Goal: Use online tool/utility: Utilize a website feature to perform a specific function

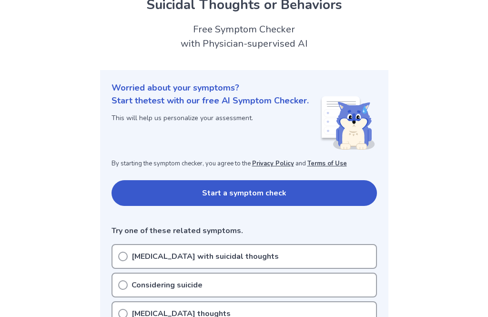
scroll to position [1, 0]
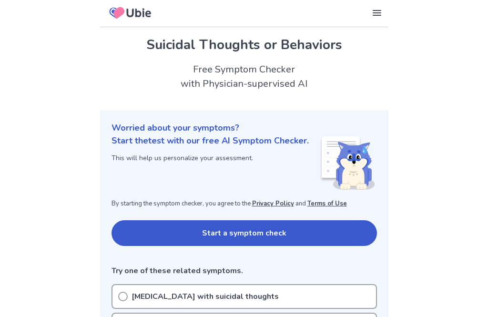
click at [360, 230] on button "Start a symptom check" at bounding box center [243, 233] width 265 height 26
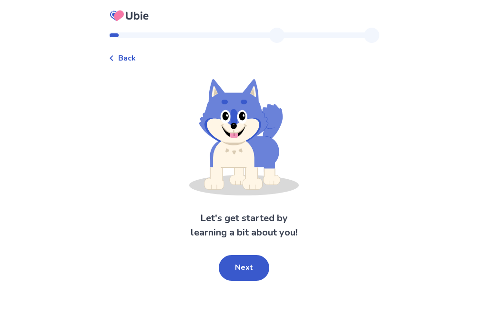
click at [259, 269] on button "Next" at bounding box center [244, 268] width 50 height 26
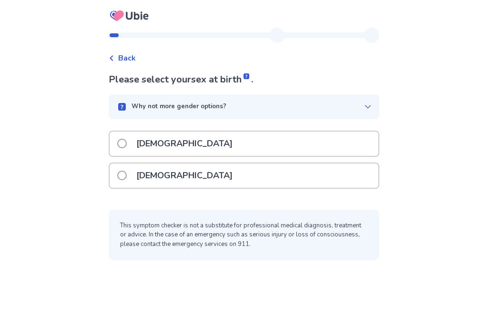
click at [364, 108] on icon at bounding box center [368, 107] width 8 height 8
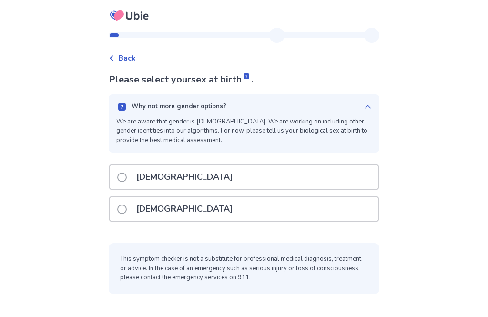
click at [329, 180] on div "[DEMOGRAPHIC_DATA]" at bounding box center [244, 177] width 269 height 24
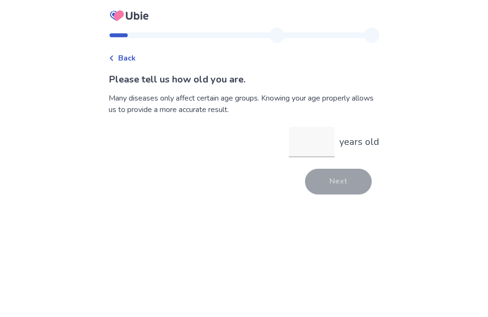
click at [318, 145] on input "years old" at bounding box center [312, 142] width 46 height 30
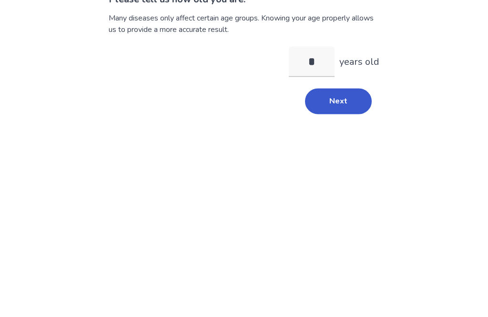
type input "**"
click at [347, 169] on button "Next" at bounding box center [338, 182] width 67 height 26
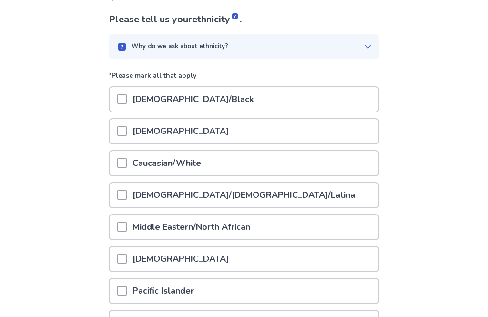
scroll to position [62, 0]
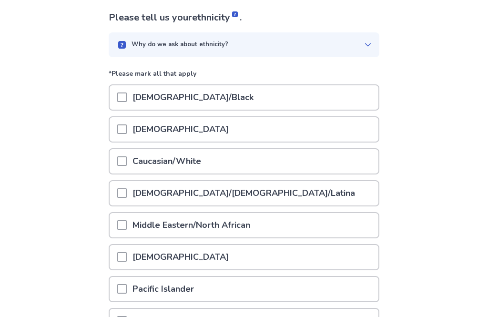
click at [347, 169] on div "Caucasian/White" at bounding box center [244, 161] width 269 height 24
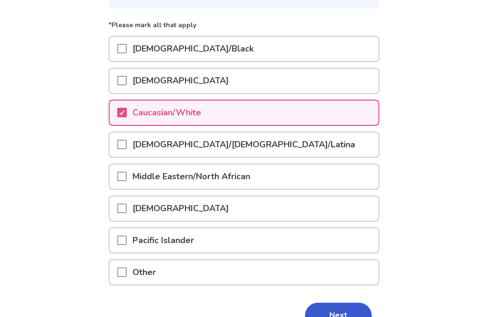
scroll to position [133, 0]
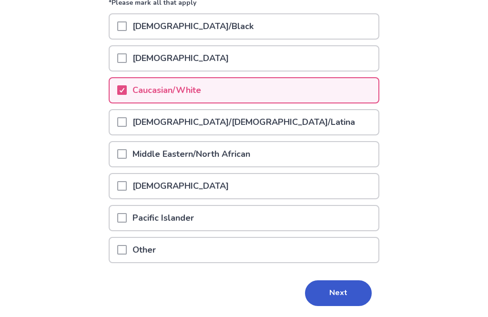
click at [348, 291] on button "Next" at bounding box center [338, 293] width 67 height 26
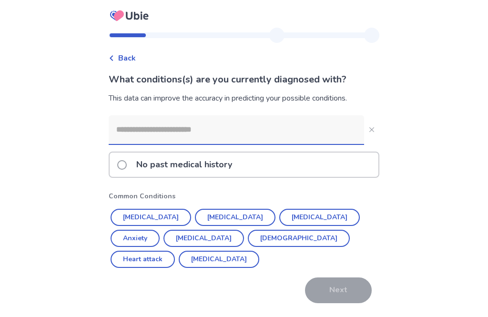
click at [282, 214] on button "[MEDICAL_DATA]" at bounding box center [319, 217] width 80 height 17
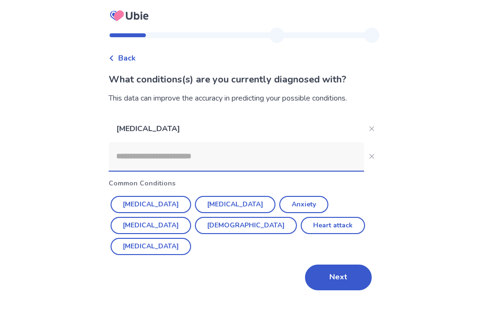
click at [279, 202] on button "Anxiety" at bounding box center [303, 204] width 49 height 17
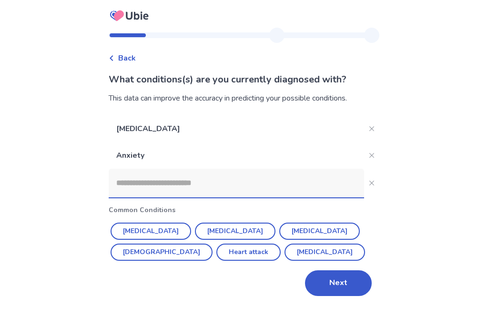
click at [294, 229] on button "[MEDICAL_DATA]" at bounding box center [319, 230] width 80 height 17
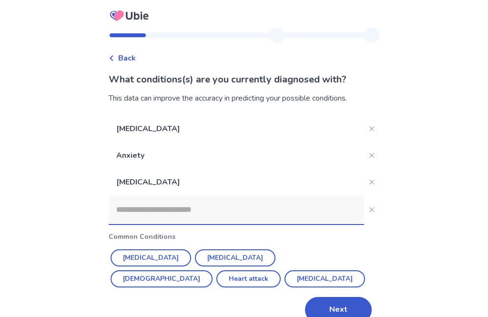
click at [205, 258] on button "[MEDICAL_DATA]" at bounding box center [235, 257] width 80 height 17
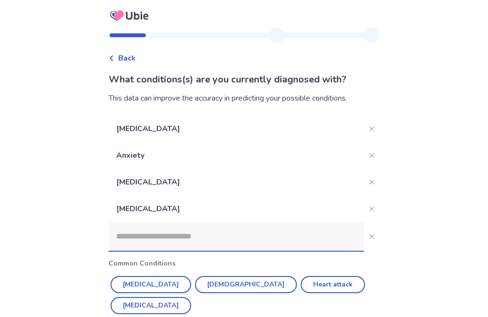
click at [369, 209] on button "Close" at bounding box center [371, 208] width 15 height 15
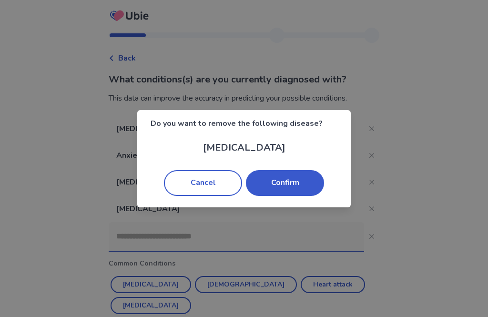
click at [303, 184] on button "Confirm" at bounding box center [285, 183] width 78 height 26
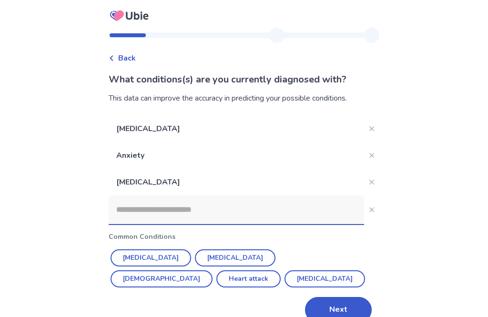
click at [141, 250] on button "[MEDICAL_DATA]" at bounding box center [150, 257] width 80 height 17
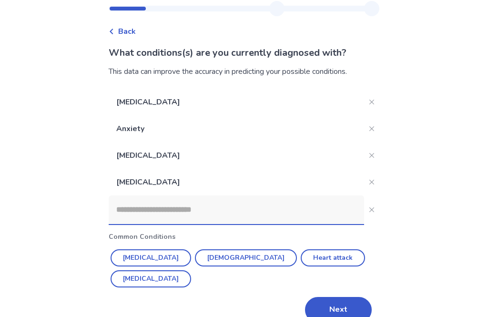
scroll to position [30, 0]
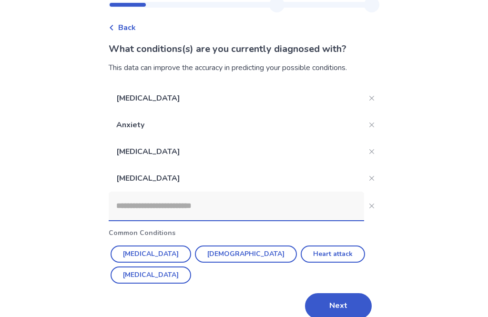
click at [191, 266] on button "[MEDICAL_DATA]" at bounding box center [150, 274] width 80 height 17
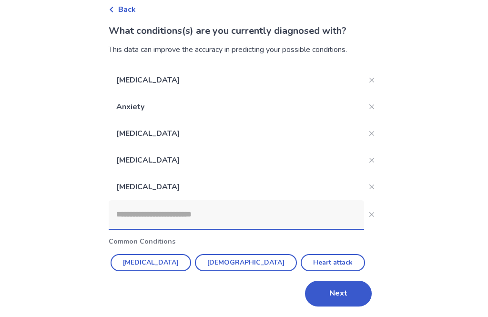
scroll to position [50, 0]
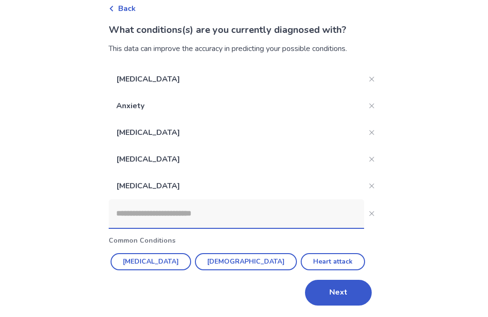
click at [305, 222] on input at bounding box center [236, 213] width 255 height 29
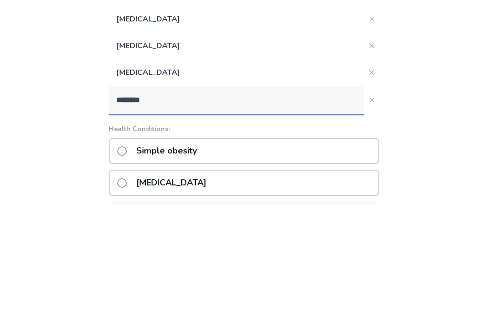
type input "*******"
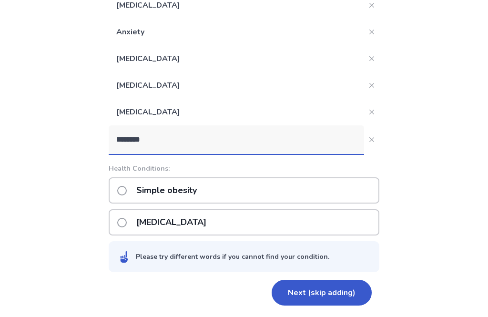
click at [125, 181] on label "Simple obesity" at bounding box center [159, 190] width 85 height 24
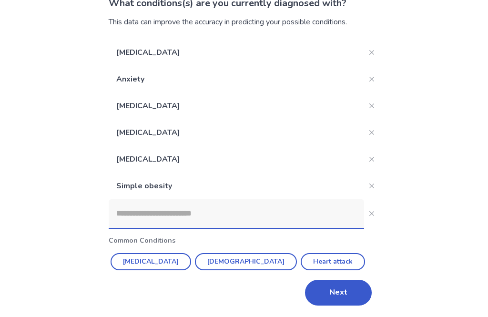
click at [344, 289] on button "Next" at bounding box center [338, 292] width 67 height 26
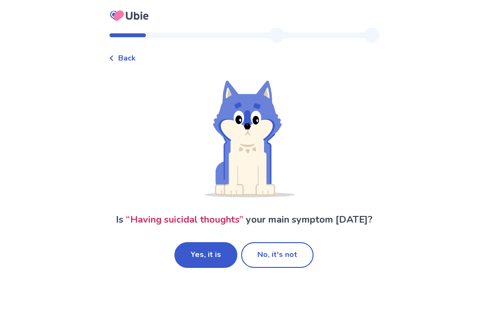
click at [295, 266] on button "No, it's not" at bounding box center [277, 255] width 72 height 26
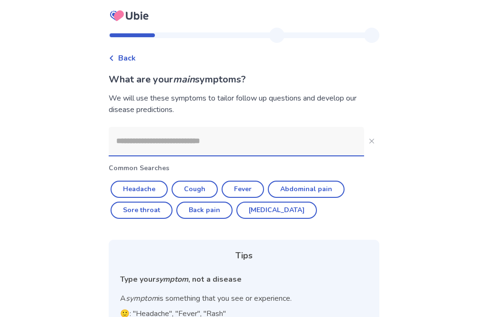
click at [132, 60] on span "Back" at bounding box center [127, 57] width 18 height 11
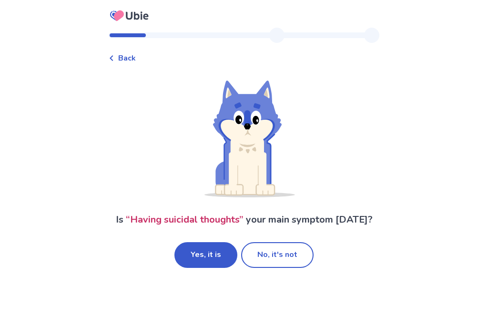
click at [195, 261] on button "Yes, it is" at bounding box center [205, 255] width 63 height 26
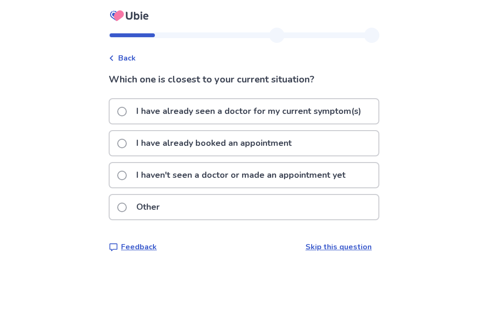
click at [341, 112] on p "I have already seen a doctor for my current symptom(s)" at bounding box center [248, 111] width 236 height 24
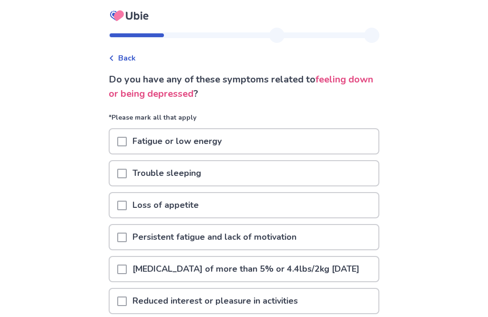
click at [338, 150] on div "Fatigue or low energy" at bounding box center [244, 141] width 269 height 24
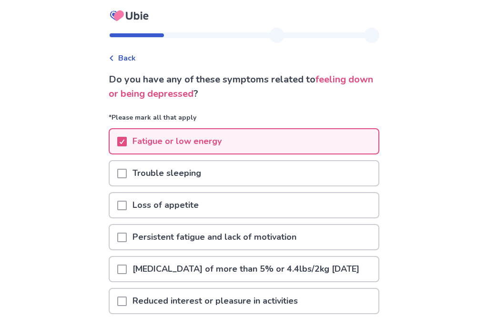
click at [318, 179] on div "Trouble sleeping" at bounding box center [244, 173] width 269 height 24
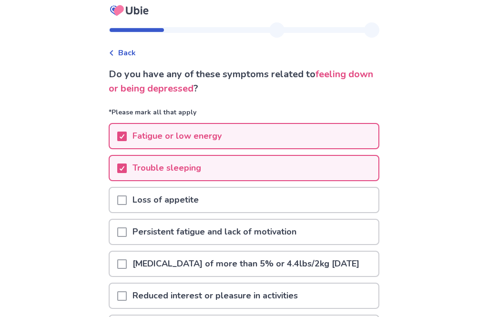
click at [346, 202] on div "Loss of appetite" at bounding box center [244, 200] width 269 height 24
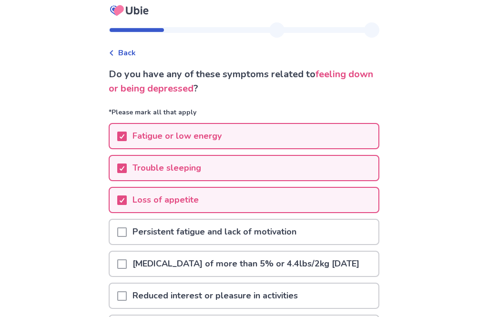
click at [345, 236] on div "Persistent fatigue and lack of motivation" at bounding box center [244, 231] width 269 height 24
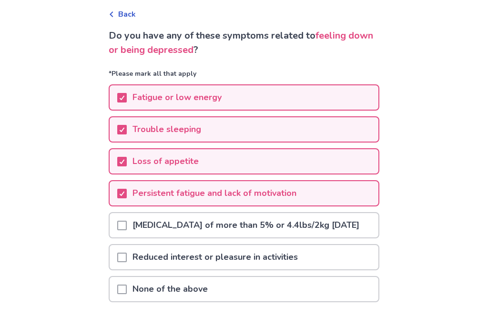
scroll to position [45, 0]
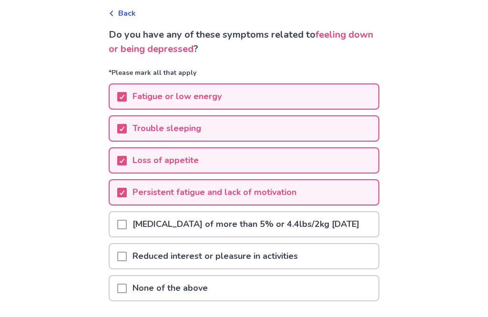
click at [352, 236] on p "[MEDICAL_DATA] of more than 5% or 4.4lbs/2kg [DATE]" at bounding box center [246, 224] width 238 height 24
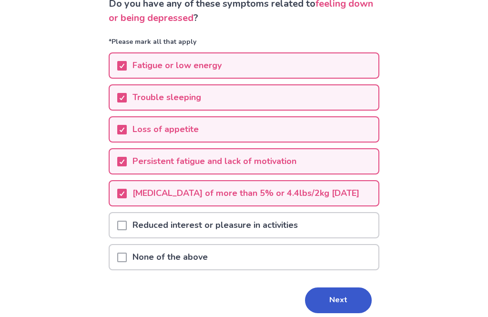
scroll to position [76, 0]
click at [345, 237] on div "Reduced interest or pleasure in activities" at bounding box center [244, 224] width 269 height 24
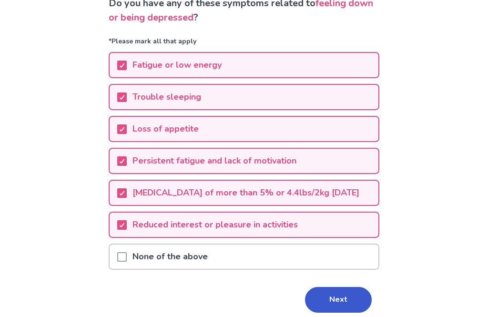
click at [343, 308] on button "Next" at bounding box center [338, 300] width 67 height 26
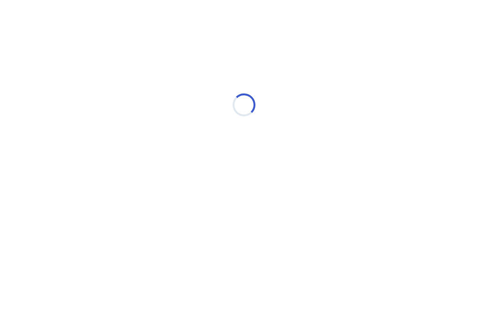
scroll to position [0, 0]
select select "*"
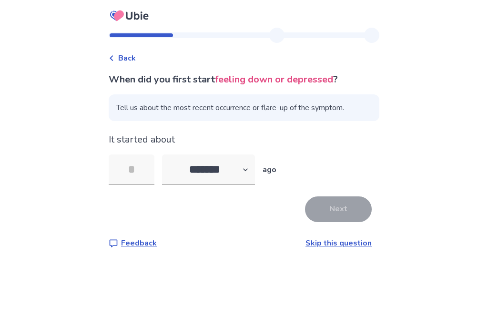
click at [127, 174] on input "tel" at bounding box center [132, 169] width 46 height 30
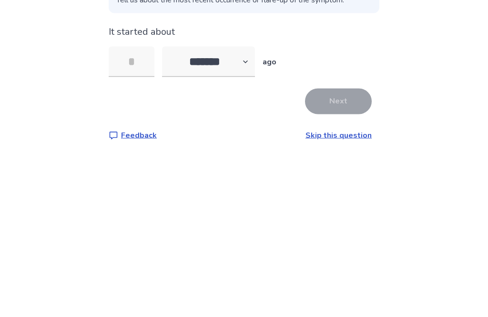
type input "*"
click at [344, 196] on button "Next" at bounding box center [338, 209] width 67 height 26
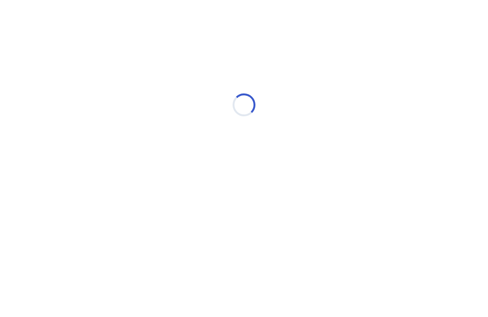
select select "*"
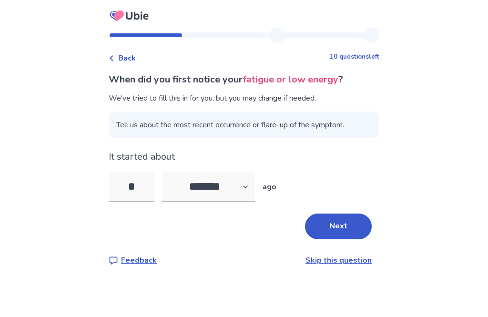
click at [353, 228] on button "Next" at bounding box center [338, 226] width 67 height 26
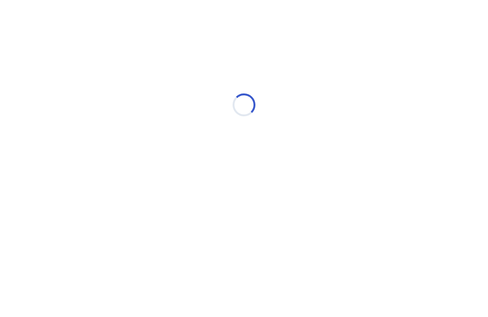
select select "*"
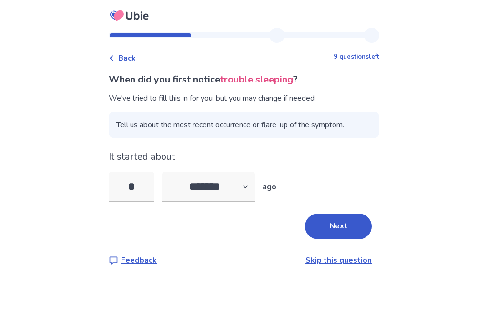
click at [348, 224] on button "Next" at bounding box center [338, 226] width 67 height 26
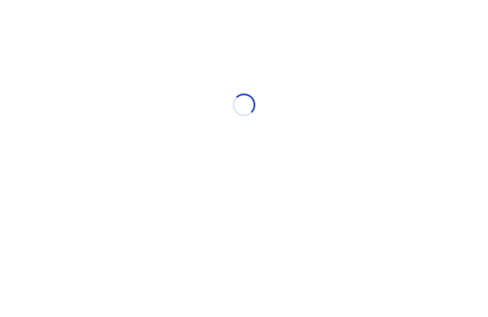
select select "*"
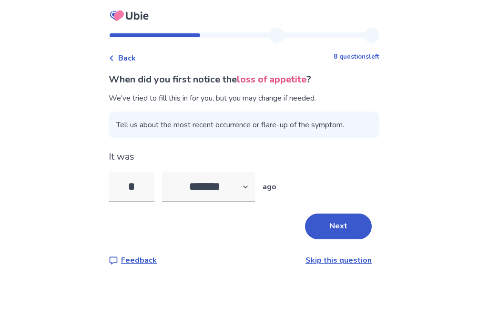
click at [352, 229] on button "Next" at bounding box center [338, 226] width 67 height 26
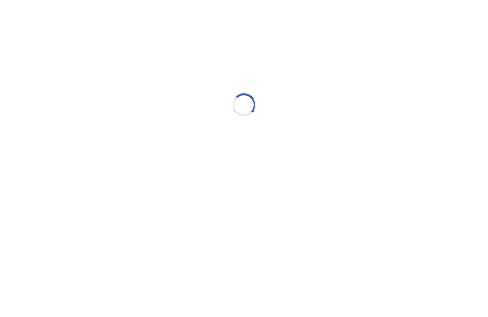
select select "*"
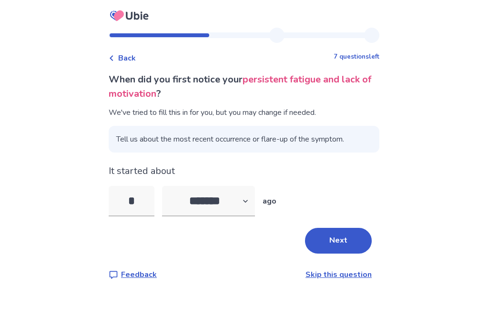
click at [354, 231] on button "Next" at bounding box center [338, 241] width 67 height 26
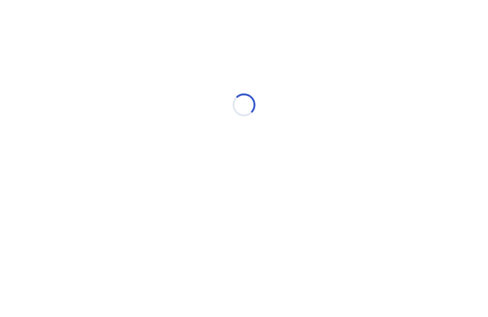
select select "*"
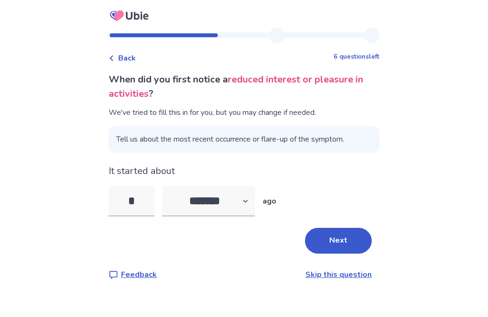
click at [354, 233] on button "Next" at bounding box center [338, 241] width 67 height 26
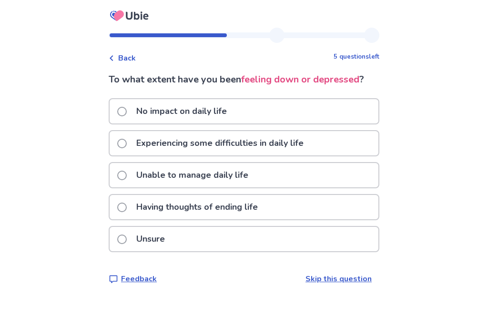
click at [338, 147] on div "Experiencing some difficulties in daily life" at bounding box center [244, 143] width 269 height 24
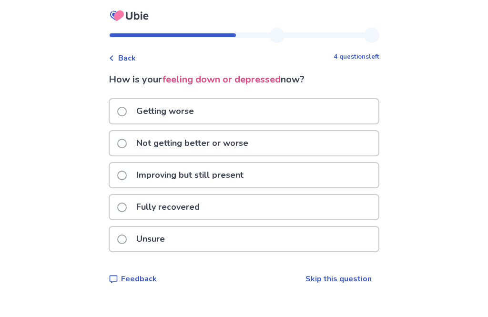
click at [339, 144] on div "Not getting better or worse" at bounding box center [244, 143] width 269 height 24
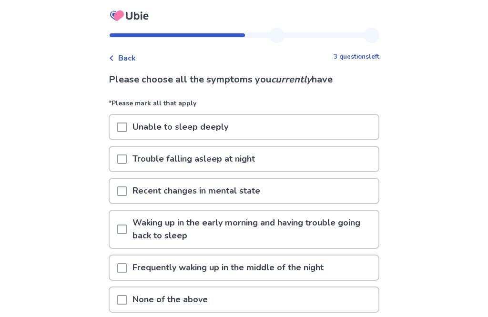
click at [342, 129] on div "Unable to sleep deeply" at bounding box center [244, 127] width 269 height 24
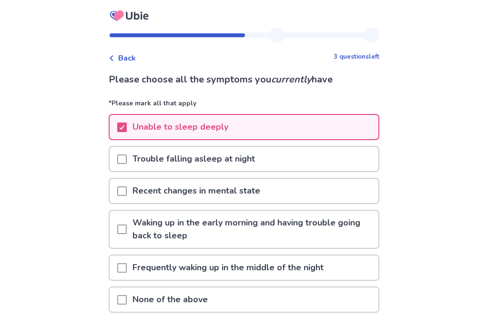
click at [341, 159] on div "Trouble falling asleep at night" at bounding box center [244, 159] width 269 height 24
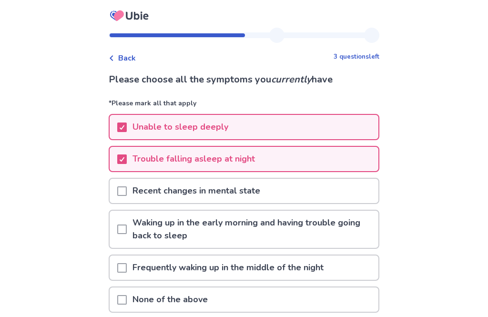
click at [346, 198] on div "Recent changes in mental state" at bounding box center [244, 191] width 269 height 24
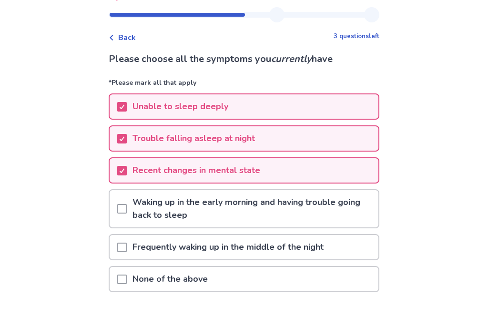
scroll to position [21, 0]
click at [357, 216] on p "Waking up in the early morning and having trouble going back to sleep" at bounding box center [252, 207] width 251 height 37
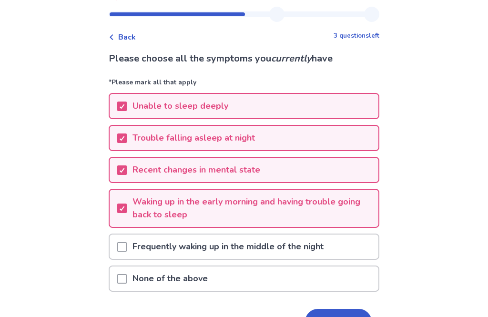
click at [348, 253] on div "Frequently waking up in the middle of the night" at bounding box center [244, 246] width 269 height 24
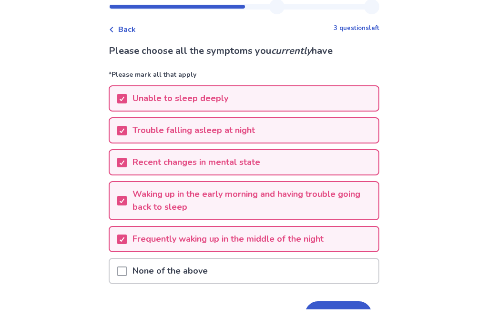
scroll to position [47, 0]
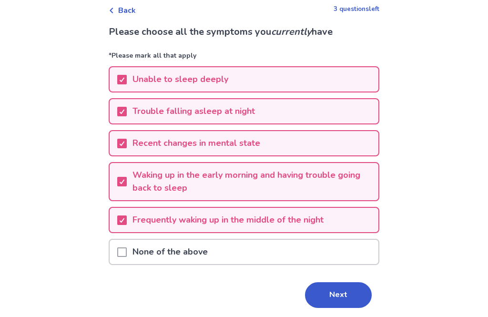
click at [346, 294] on button "Next" at bounding box center [338, 295] width 67 height 26
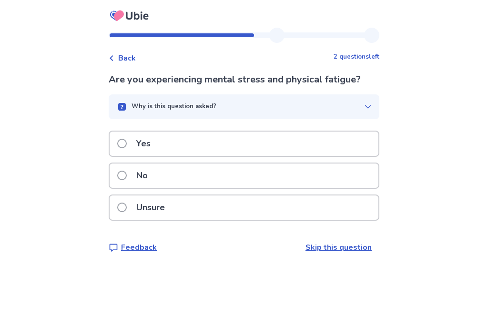
click at [334, 141] on div "Yes" at bounding box center [244, 143] width 269 height 24
click at [331, 155] on div "Yes" at bounding box center [244, 143] width 269 height 24
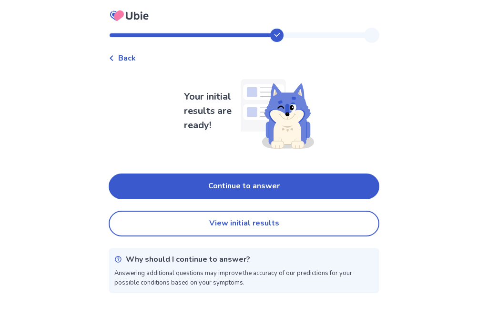
click at [345, 192] on button "Continue to answer" at bounding box center [244, 186] width 270 height 26
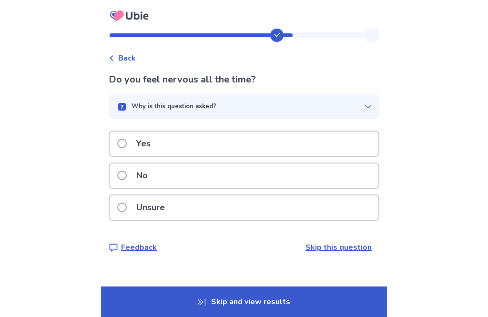
click at [338, 150] on div "Yes" at bounding box center [244, 143] width 269 height 24
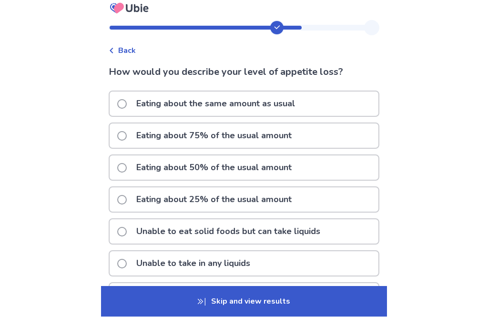
scroll to position [10, 0]
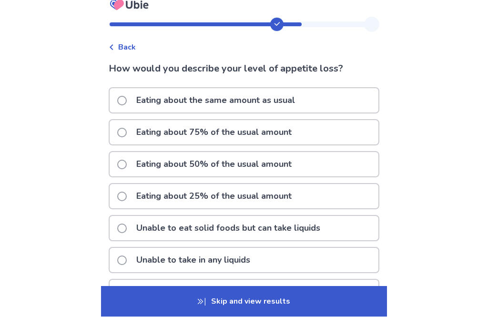
click at [349, 165] on div "Eating about 50% of the usual amount" at bounding box center [244, 164] width 269 height 24
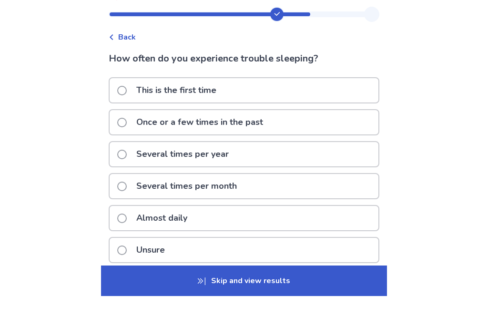
scroll to position [21, 0]
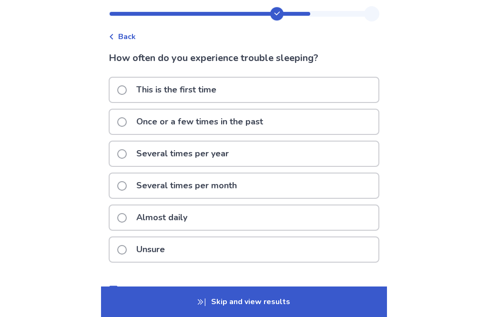
click at [326, 189] on div "Several times per month" at bounding box center [244, 185] width 269 height 24
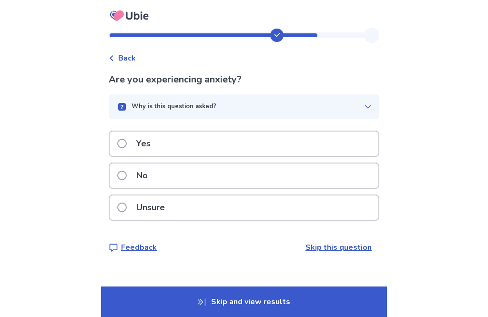
click at [326, 149] on div "Yes" at bounding box center [244, 143] width 269 height 24
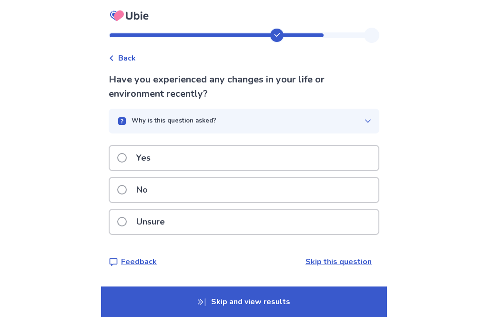
click at [338, 158] on div "Yes" at bounding box center [244, 158] width 269 height 24
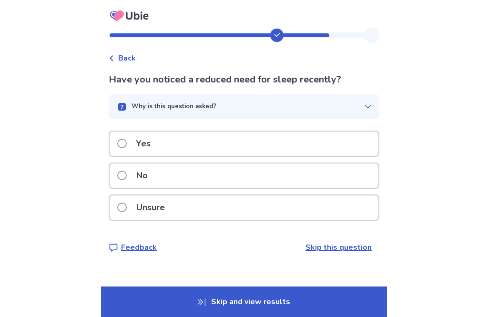
click at [336, 181] on div "No" at bounding box center [244, 175] width 269 height 24
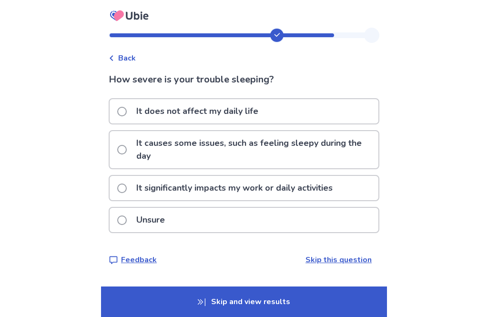
click at [340, 159] on p "It causes some issues, such as feeling sleepy during the day" at bounding box center [254, 149] width 248 height 37
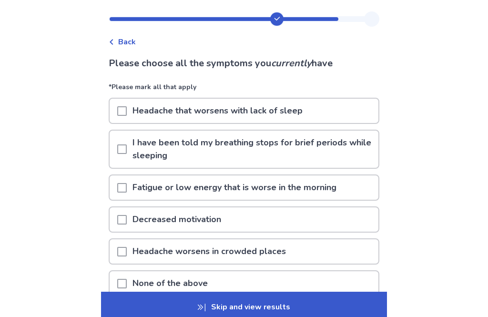
scroll to position [16, 0]
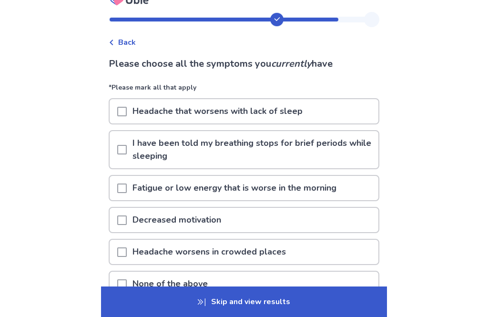
click at [355, 193] on div "Fatigue or low energy that is worse in the morning" at bounding box center [244, 188] width 269 height 24
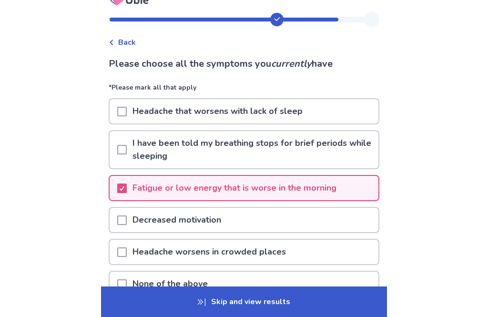
click at [348, 216] on div "Decreased motivation" at bounding box center [244, 220] width 269 height 24
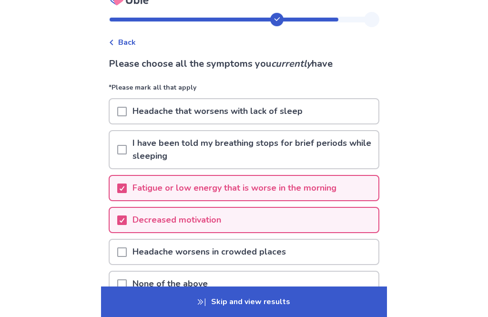
click at [347, 249] on div "Headache worsens in crowded places" at bounding box center [244, 251] width 269 height 24
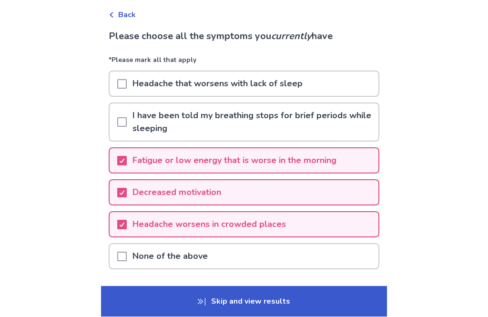
scroll to position [80, 0]
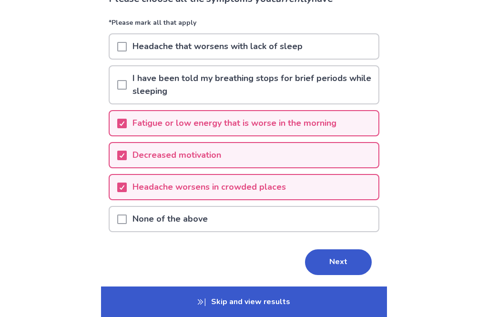
click at [343, 266] on button "Next" at bounding box center [338, 262] width 67 height 26
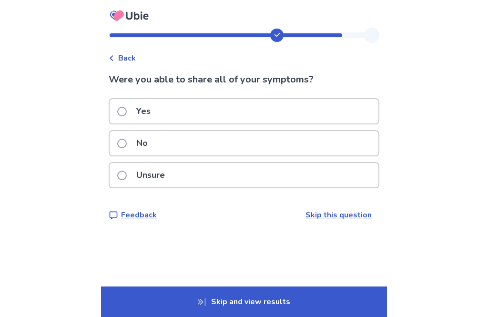
click at [329, 112] on div "Yes" at bounding box center [244, 111] width 269 height 24
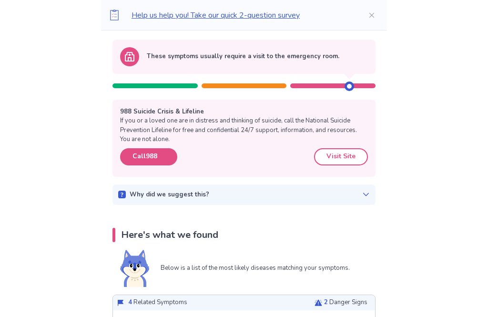
scroll to position [93, 0]
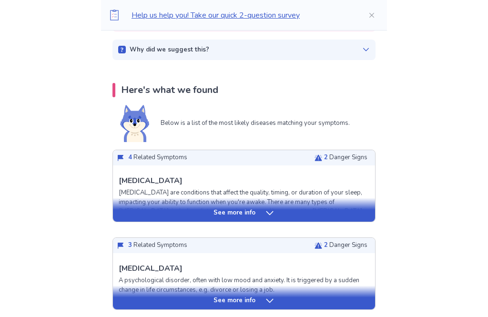
click at [305, 210] on div "See more info" at bounding box center [244, 214] width 262 height 10
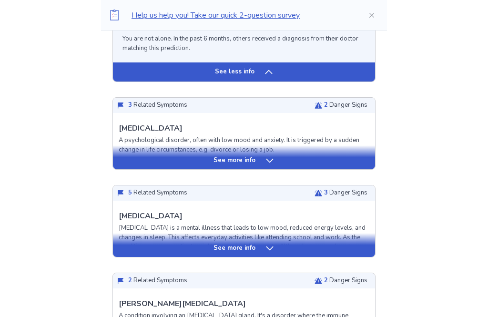
scroll to position [1087, 0]
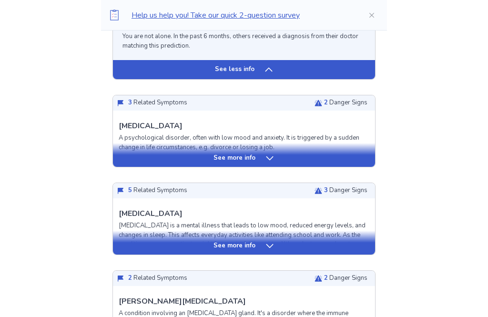
click at [329, 154] on div "See more info" at bounding box center [244, 159] width 262 height 10
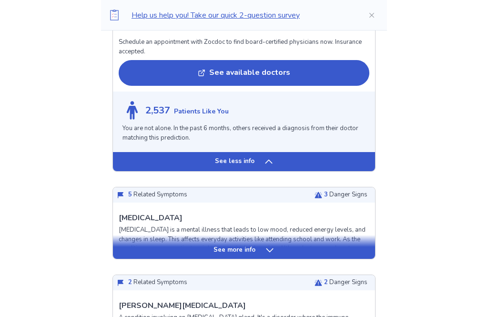
scroll to position [1740, 0]
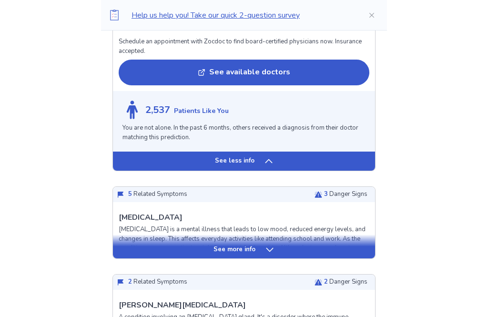
click at [345, 245] on div "See more info" at bounding box center [244, 250] width 262 height 10
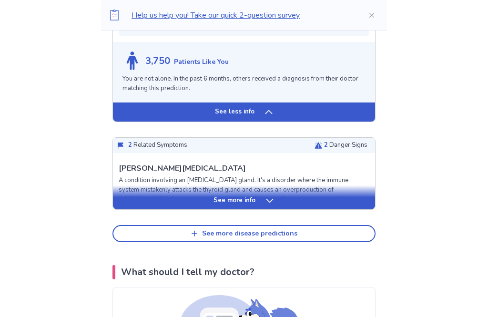
scroll to position [2511, 0]
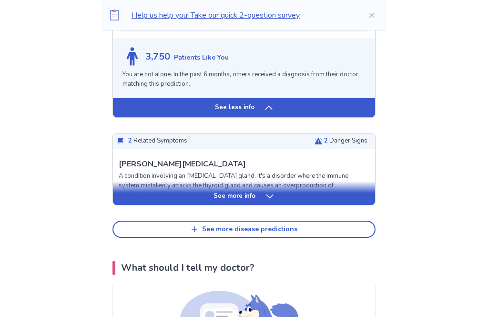
click at [328, 191] on div "See more info" at bounding box center [244, 196] width 262 height 10
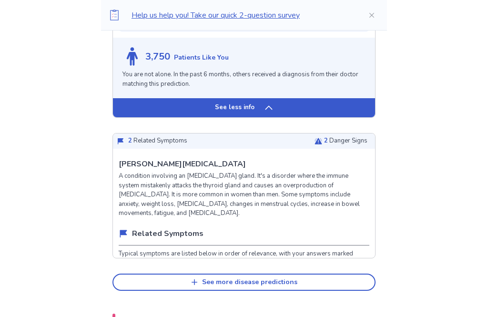
click at [329, 176] on p "A condition involving an [MEDICAL_DATA] gland. It's a disorder where the immune…" at bounding box center [244, 194] width 250 height 47
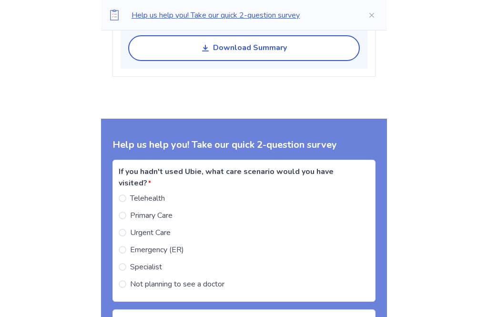
scroll to position [3655, 0]
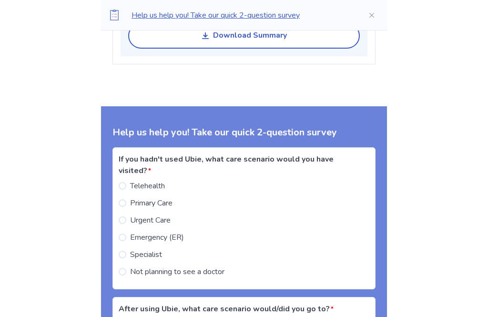
click at [133, 214] on label "Urgent Care" at bounding box center [145, 219] width 52 height 11
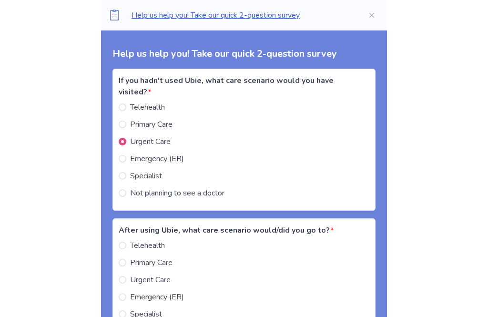
scroll to position [3749, 0]
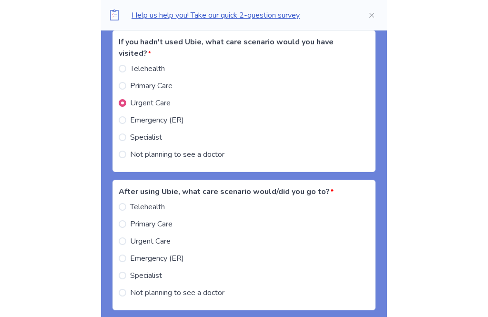
scroll to position [3772, 0]
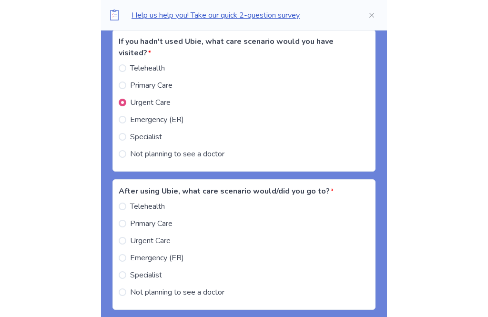
click at [126, 254] on span at bounding box center [123, 258] width 8 height 8
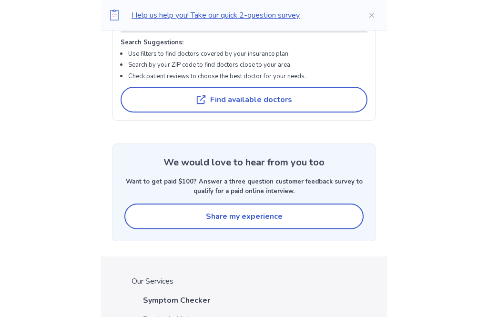
scroll to position [4588, 0]
click at [345, 203] on button "Share my experience" at bounding box center [243, 216] width 239 height 26
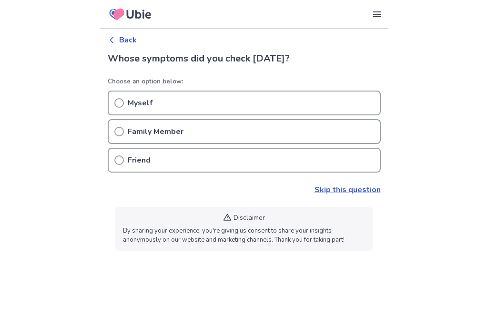
click at [338, 114] on div "Myself" at bounding box center [244, 102] width 273 height 25
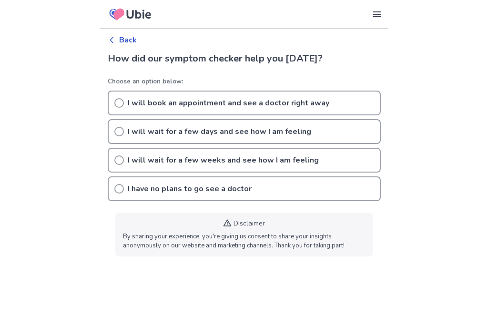
click at [122, 104] on circle at bounding box center [119, 103] width 9 height 9
